Goal: Task Accomplishment & Management: Complete application form

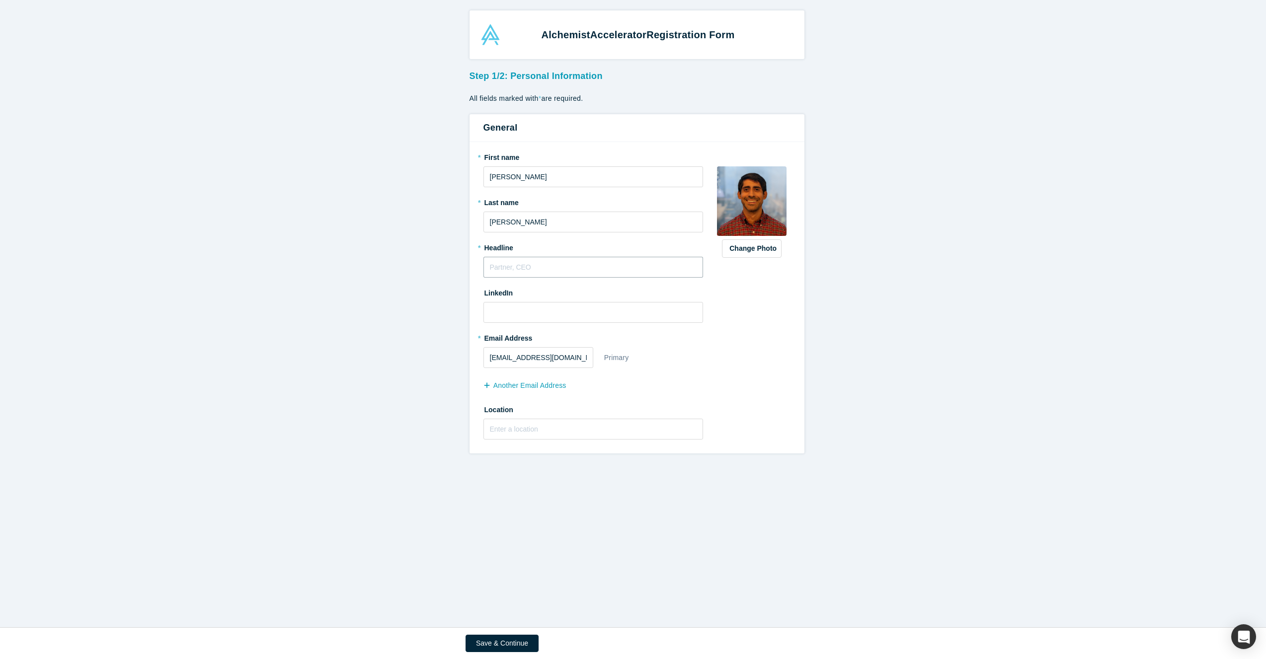
click at [536, 272] on input "text" at bounding box center [593, 267] width 220 height 21
type input "VC Investor"
type input "[URL][DOMAIN_NAME]"
click at [544, 433] on input "text" at bounding box center [593, 429] width 220 height 21
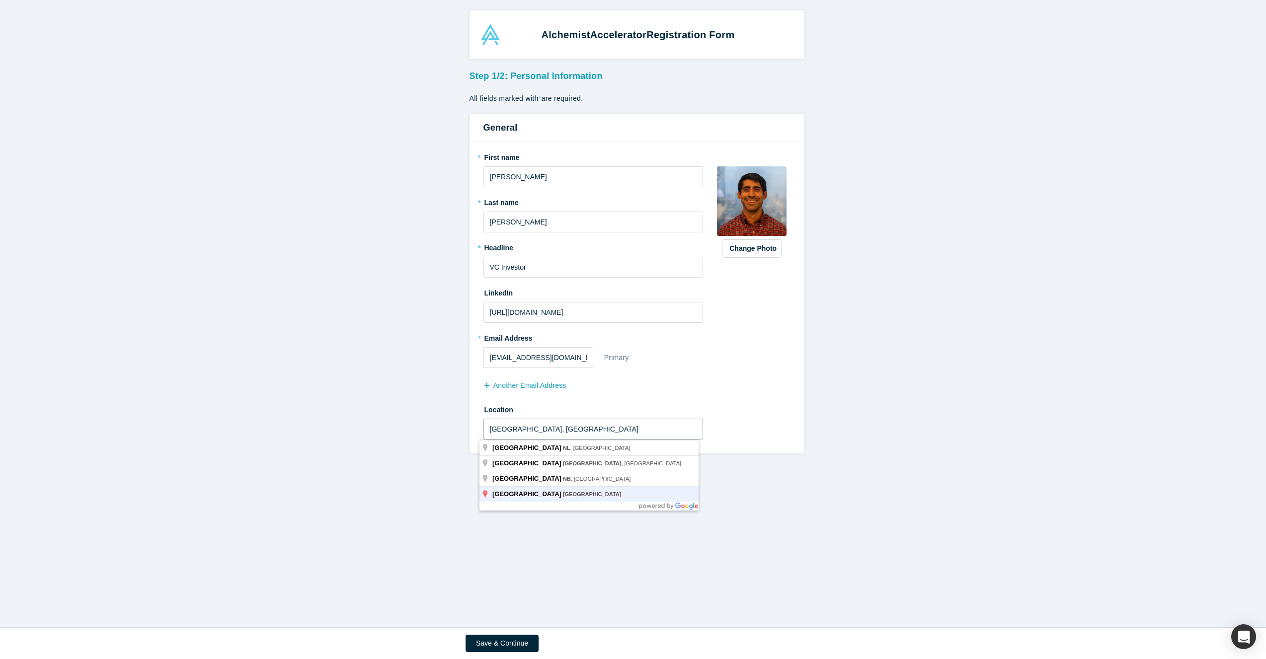
click at [542, 430] on input "[GEOGRAPHIC_DATA], [GEOGRAPHIC_DATA]" at bounding box center [593, 429] width 220 height 21
type input "[US_STATE], [GEOGRAPHIC_DATA], [GEOGRAPHIC_DATA]"
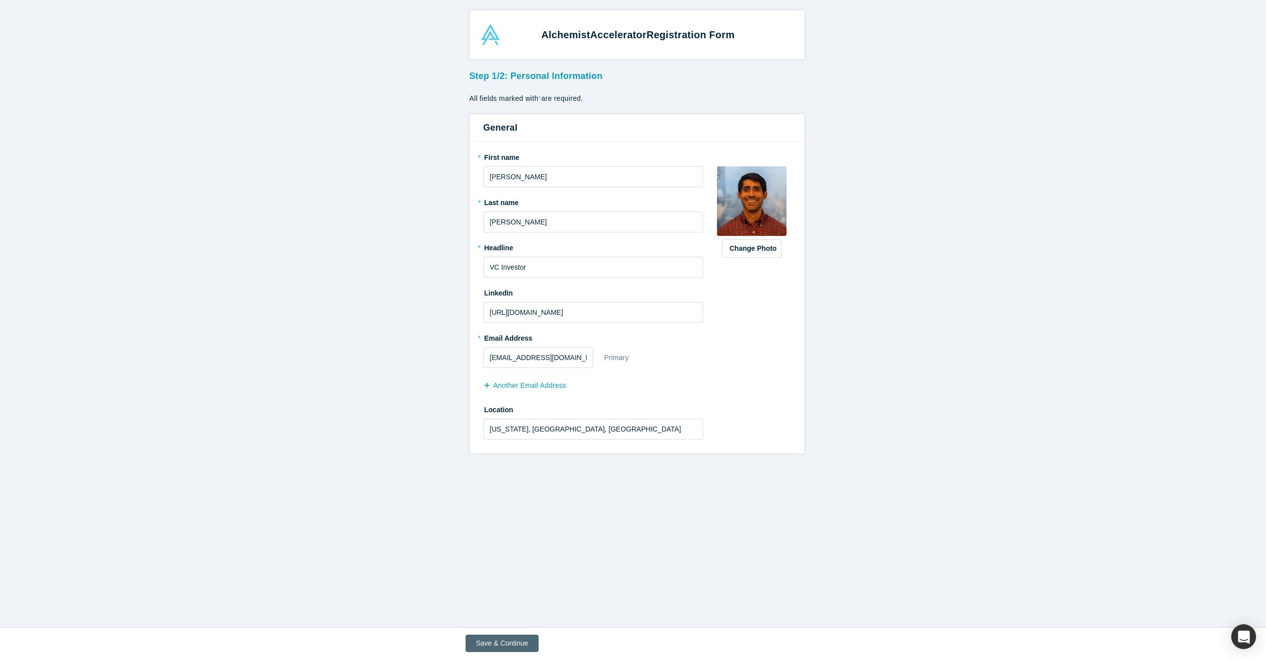
click at [522, 645] on button "Save & Continue" at bounding box center [501, 643] width 73 height 17
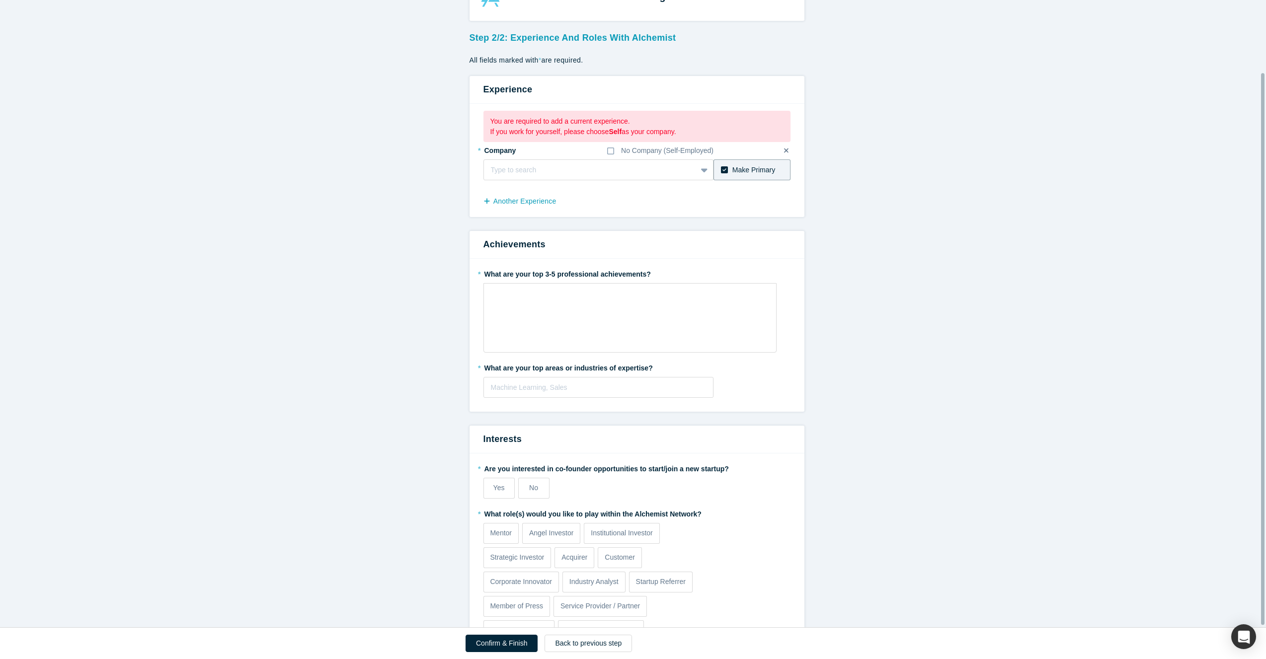
scroll to position [84, 0]
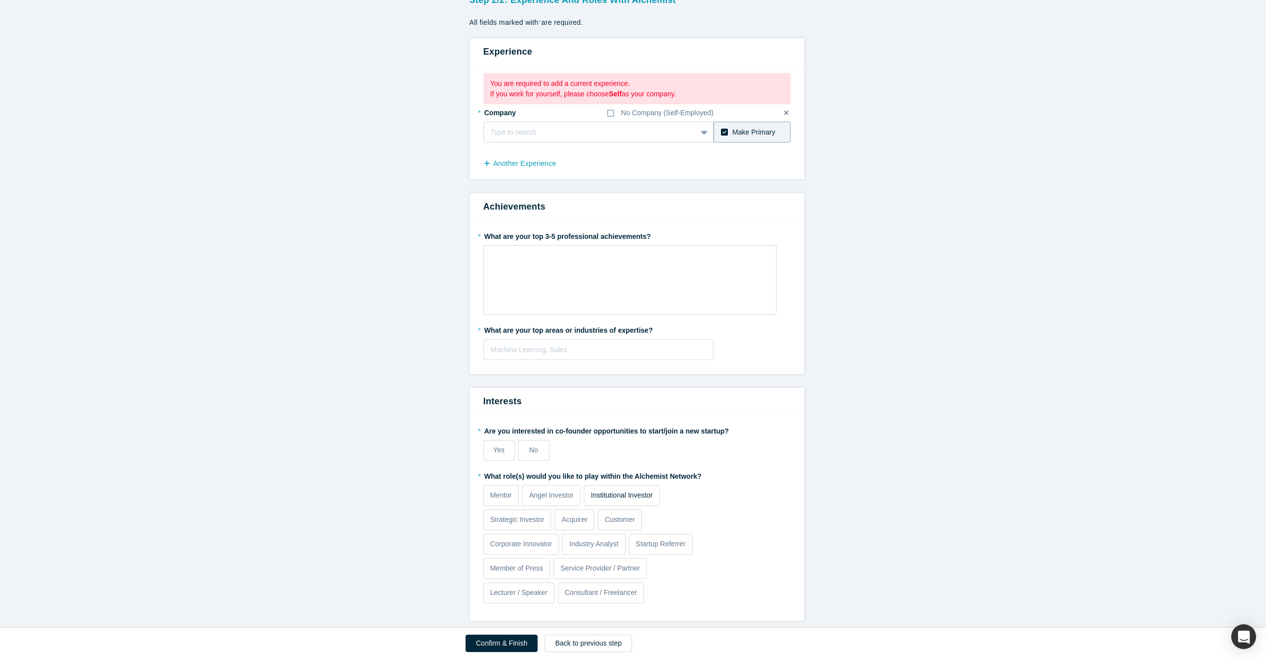
click at [623, 490] on p "Institutional Investor" at bounding box center [622, 495] width 62 height 10
click at [0, 0] on input "Institutional Investor" at bounding box center [0, 0] width 0 height 0
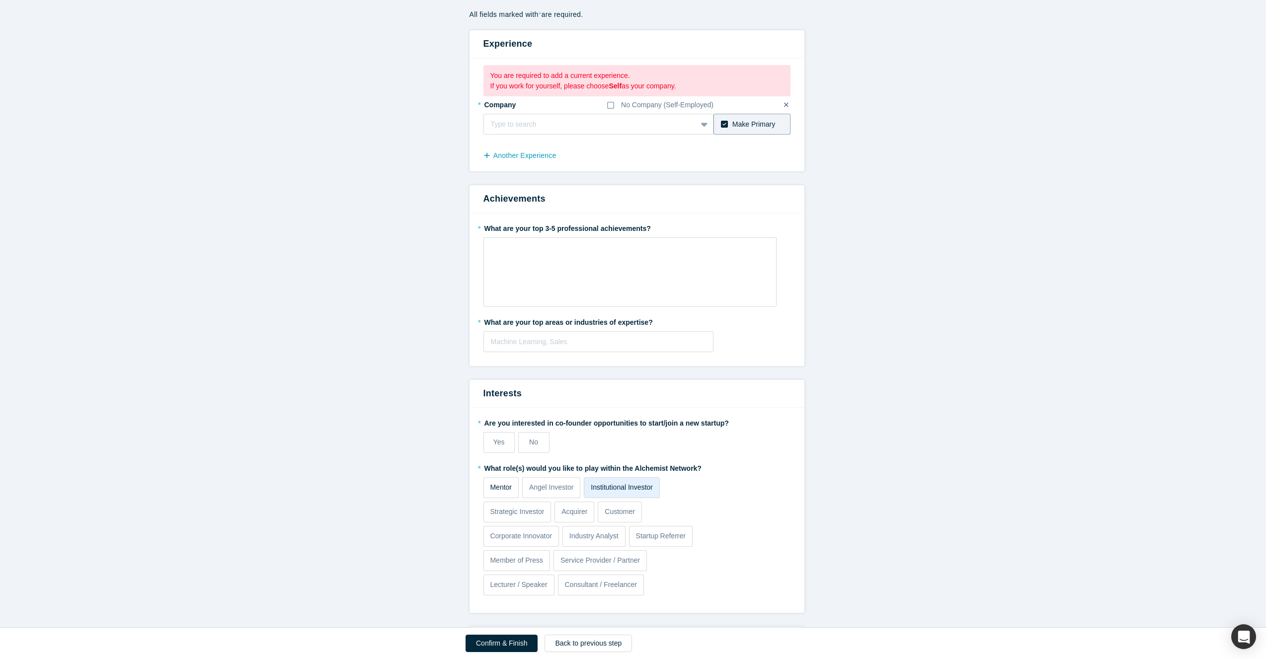
click at [503, 487] on p "Mentor" at bounding box center [501, 487] width 22 height 10
click at [0, 0] on input "Mentor" at bounding box center [0, 0] width 0 height 0
click at [625, 484] on p "Institutional Investor" at bounding box center [622, 487] width 62 height 10
click at [0, 0] on input "Institutional Investor" at bounding box center [0, 0] width 0 height 0
click at [601, 492] on p "Institutional Investor" at bounding box center [622, 487] width 62 height 10
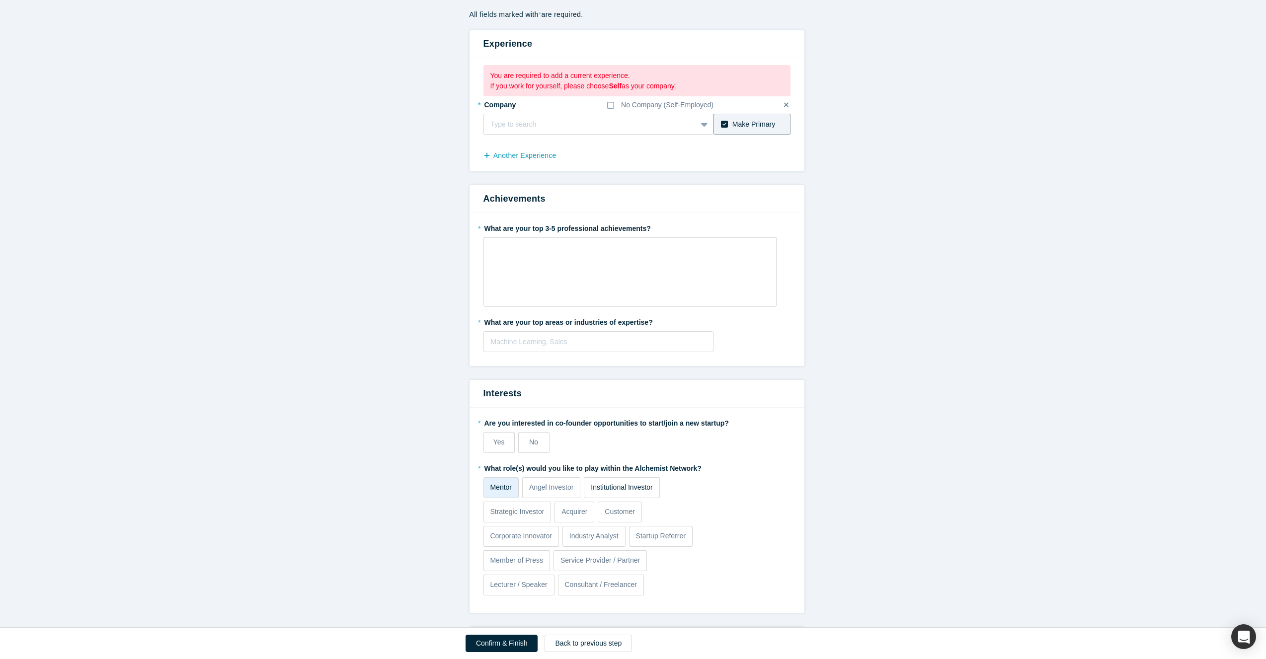
click at [0, 0] on input "Institutional Investor" at bounding box center [0, 0] width 0 height 0
click at [537, 443] on label "No" at bounding box center [533, 442] width 31 height 21
click at [0, 0] on input "No" at bounding box center [0, 0] width 0 height 0
